Goal: Task Accomplishment & Management: Use online tool/utility

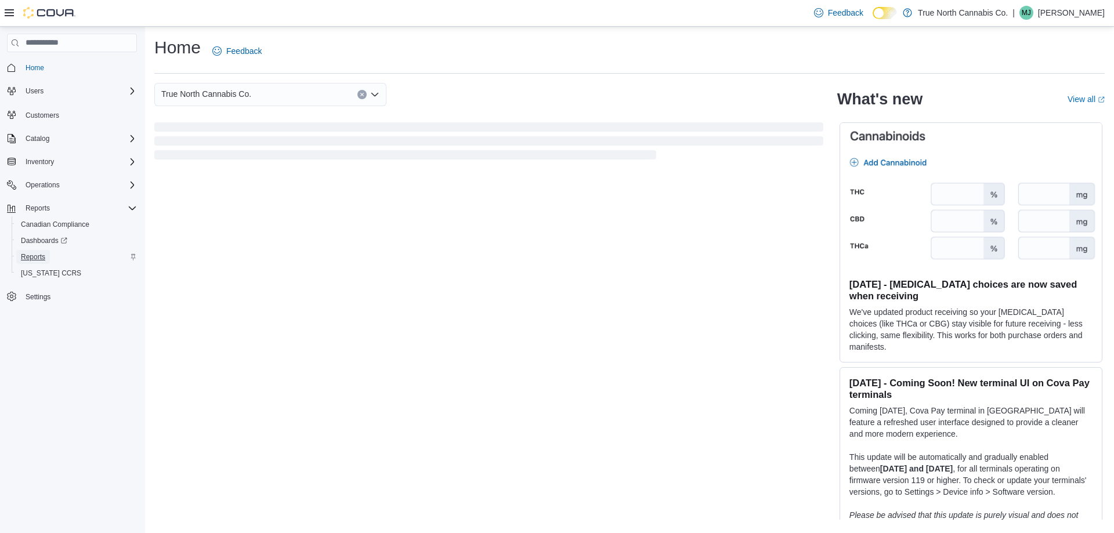
click at [40, 255] on span "Reports" at bounding box center [33, 256] width 24 height 9
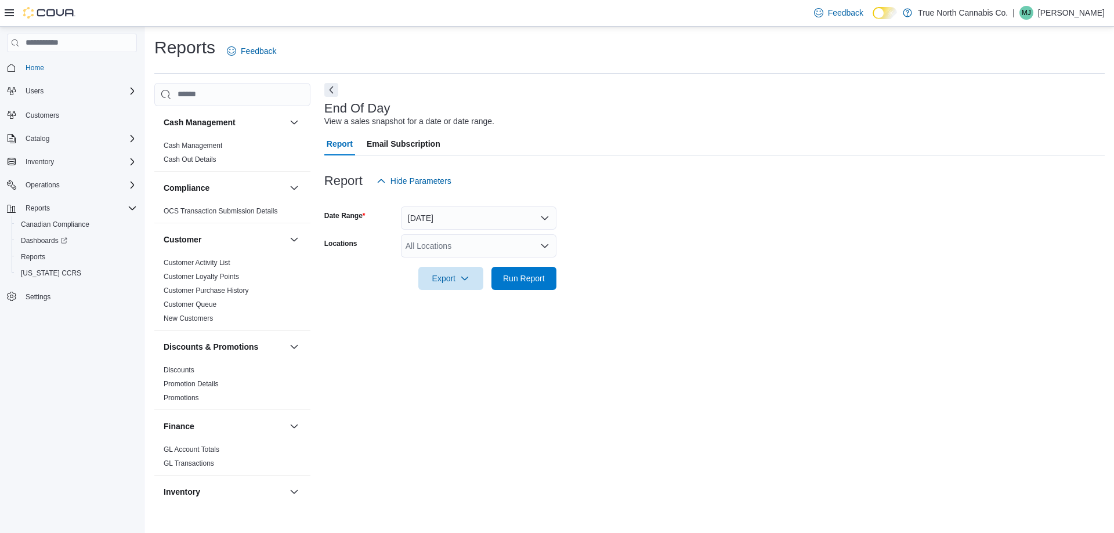
click at [465, 255] on div "All Locations" at bounding box center [479, 245] width 156 height 23
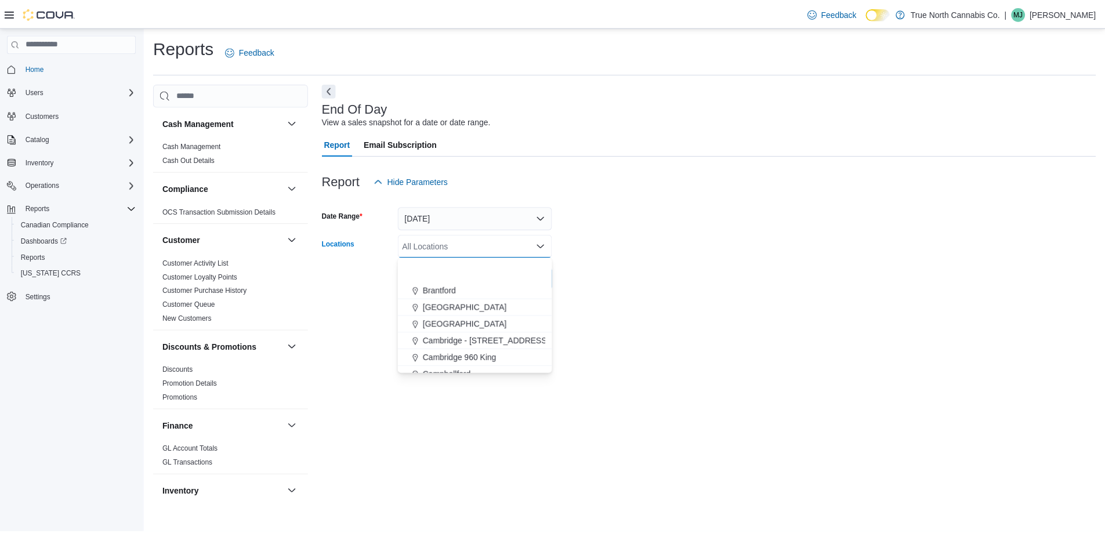
scroll to position [116, 0]
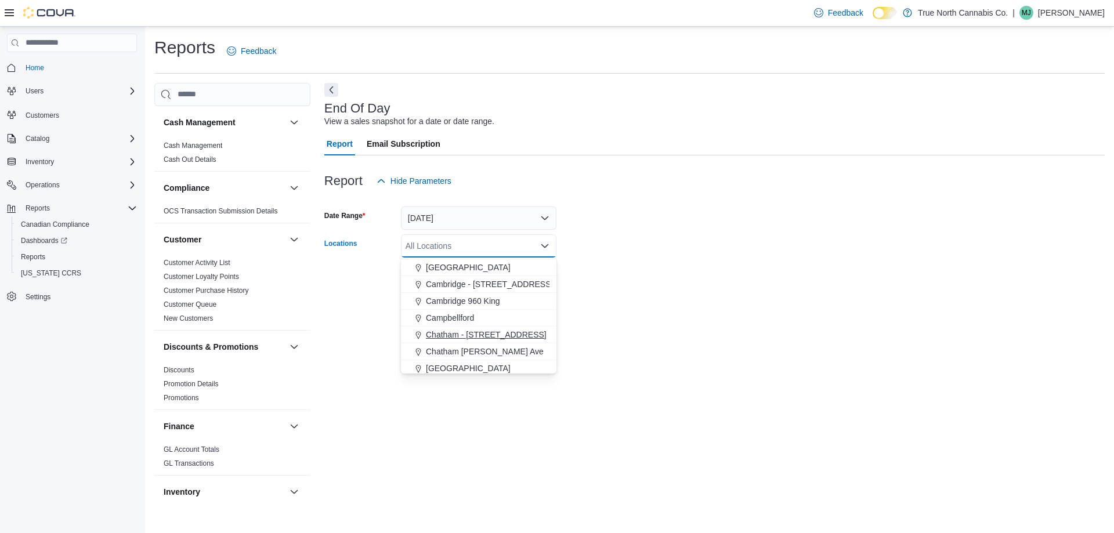
click at [502, 329] on span "Chatham - [STREET_ADDRESS]" at bounding box center [486, 335] width 121 height 12
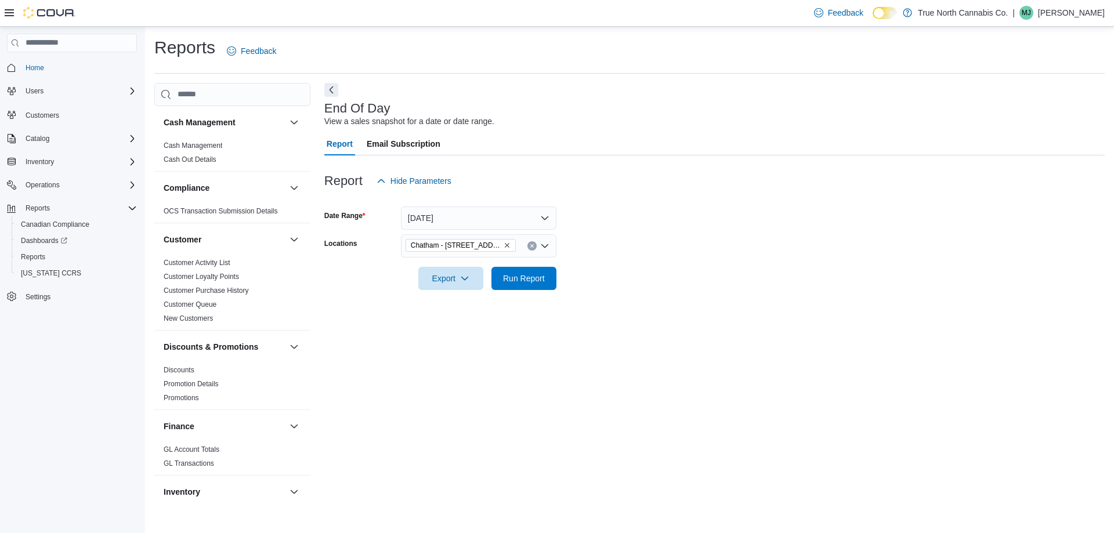
click at [598, 327] on div "End Of Day View a sales snapshot for a date or date range. Report Email Subscri…" at bounding box center [714, 294] width 780 height 423
click at [543, 291] on div at bounding box center [714, 297] width 780 height 14
click at [540, 279] on span "Run Report" at bounding box center [524, 278] width 42 height 12
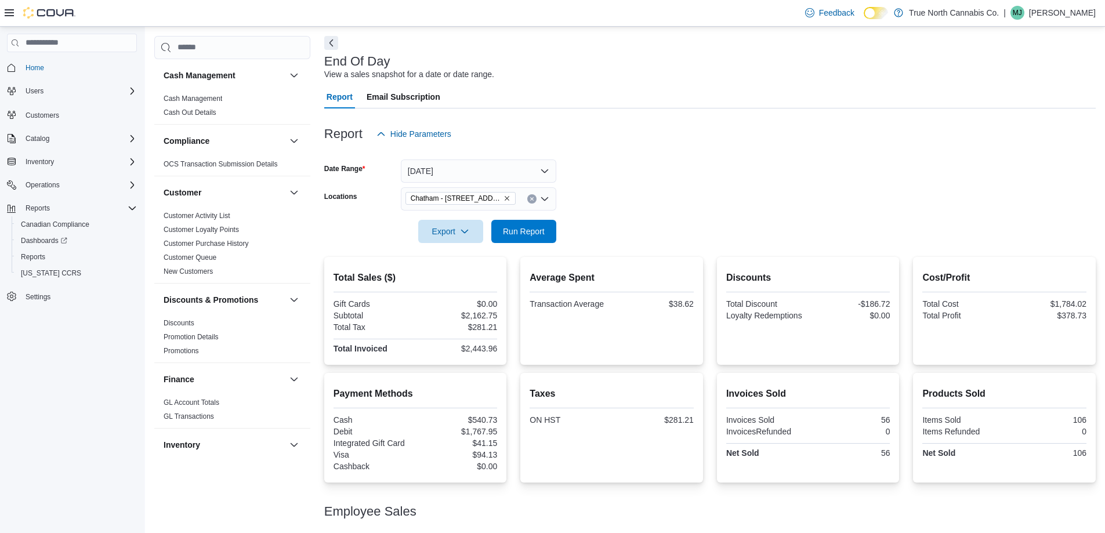
scroll to position [131, 0]
